Goal: Information Seeking & Learning: Learn about a topic

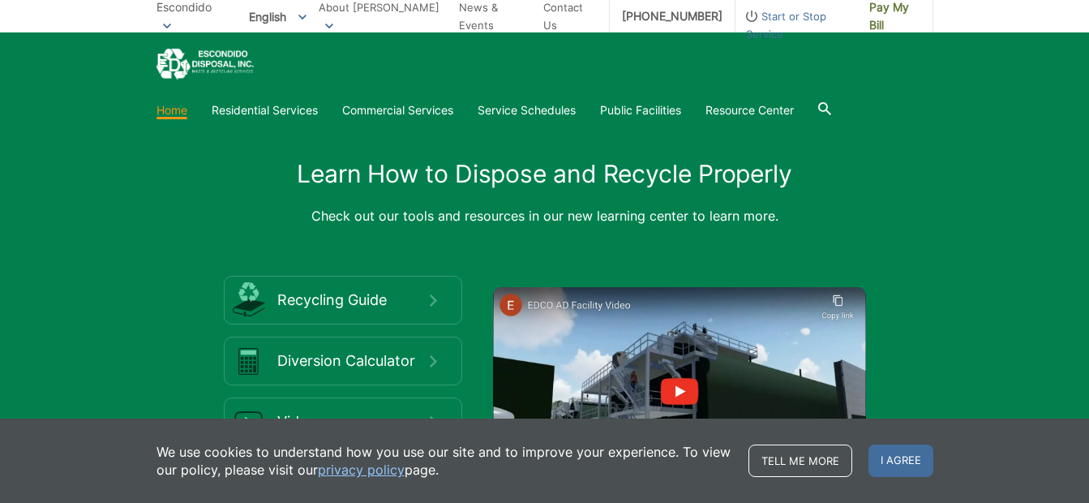
scroll to position [2442, 0]
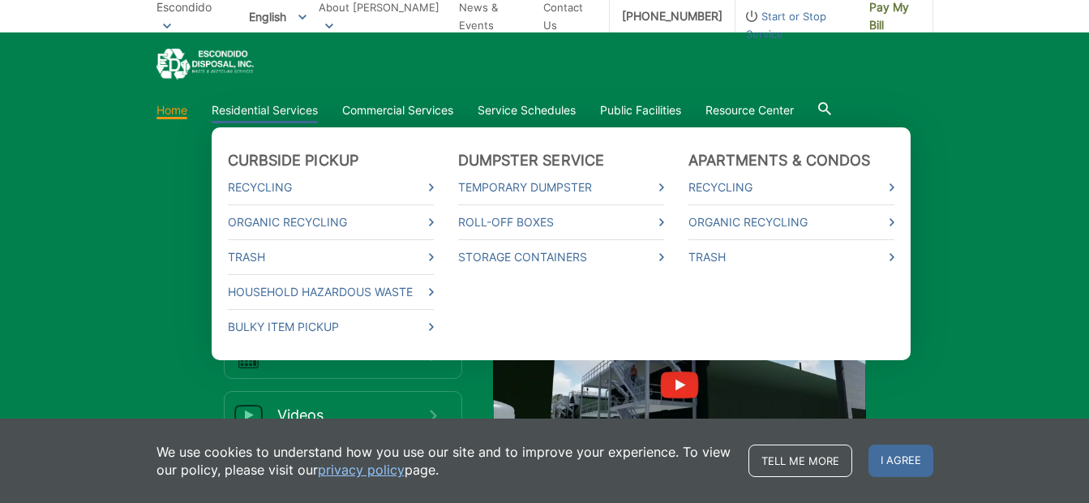
click at [297, 110] on link "Residential Services" at bounding box center [265, 110] width 106 height 18
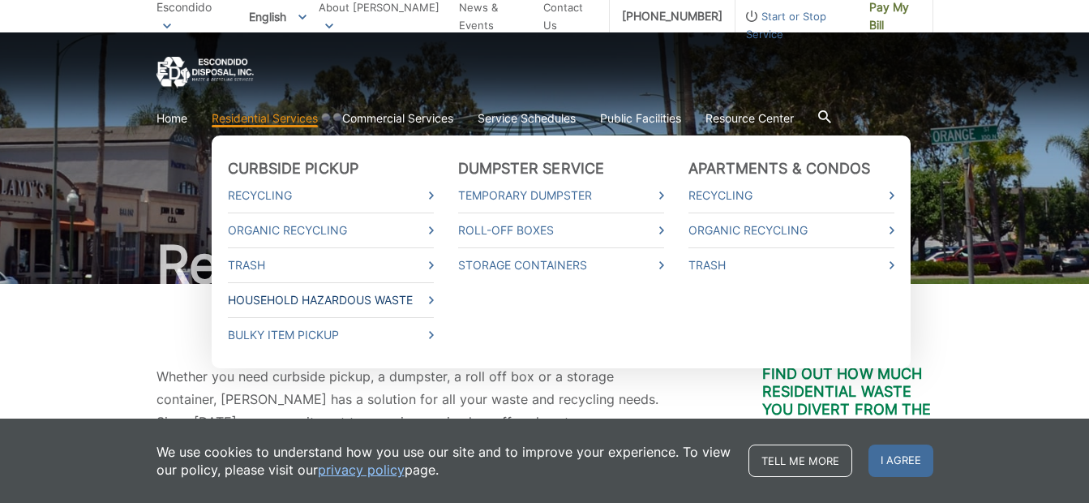
click at [327, 302] on link "Household Hazardous Waste" at bounding box center [331, 300] width 206 height 18
